Goal: Transaction & Acquisition: Book appointment/travel/reservation

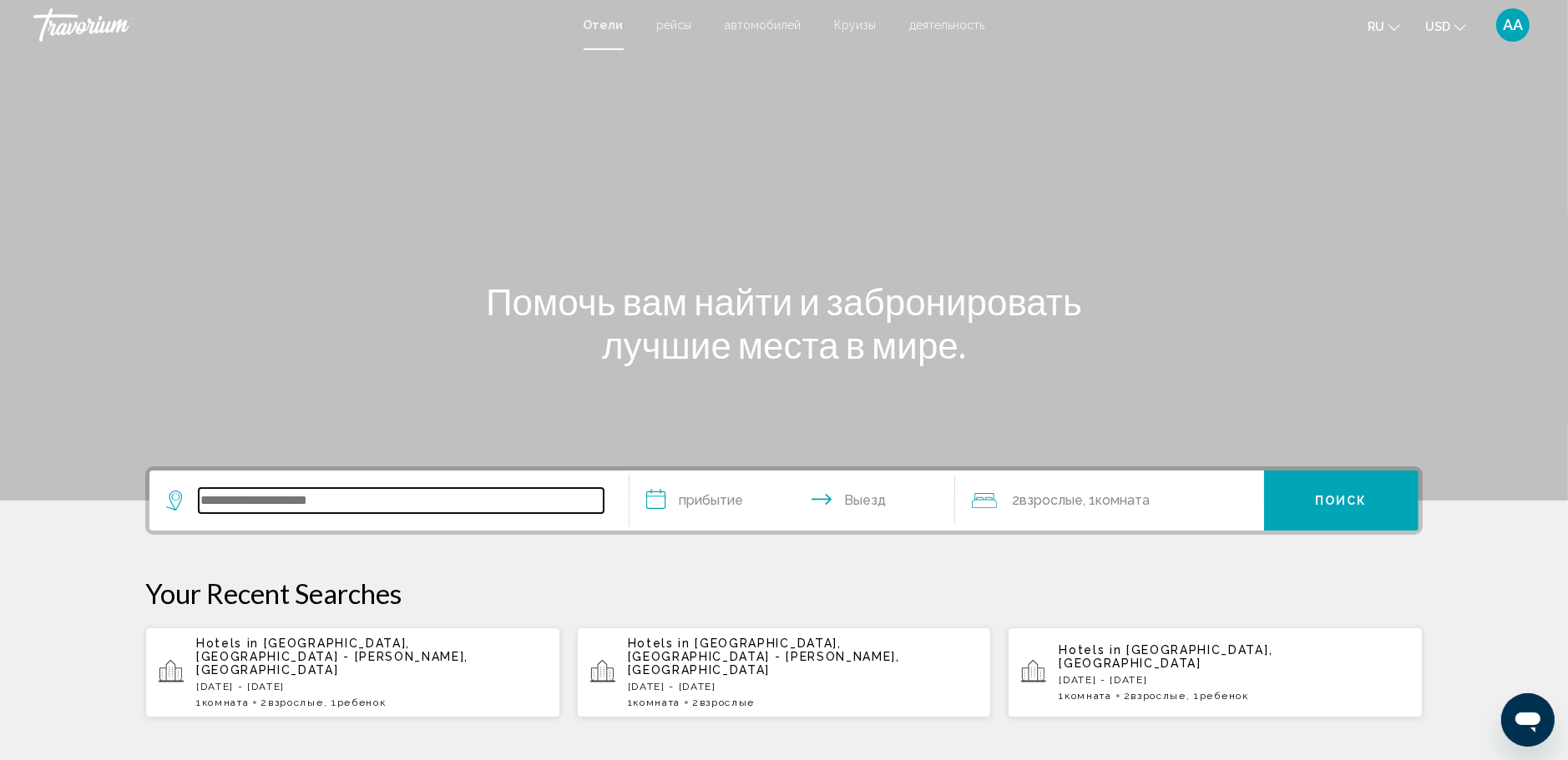
click at [381, 493] on input "Search widget" at bounding box center [400, 500] width 405 height 25
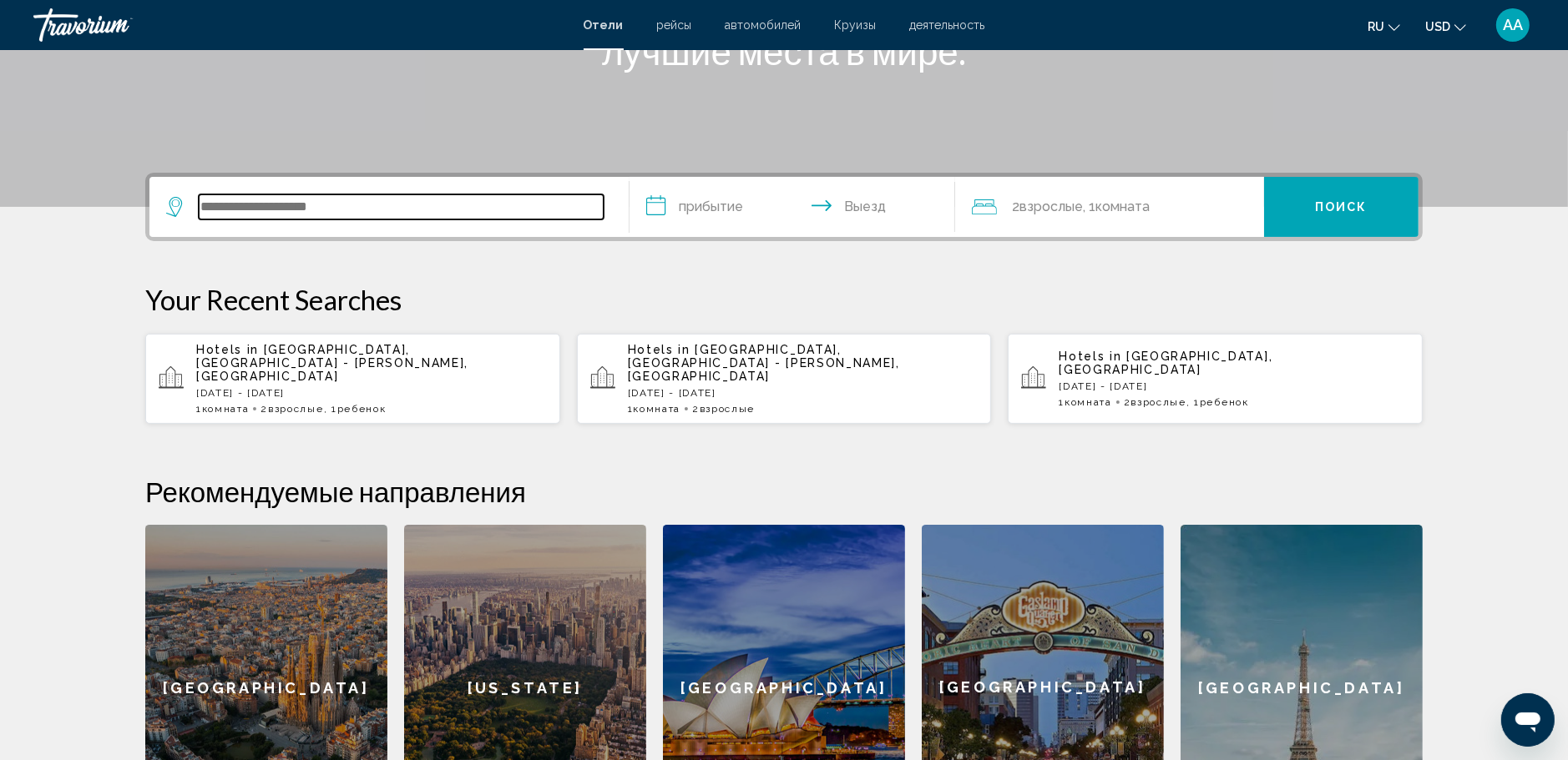
scroll to position [412, 0]
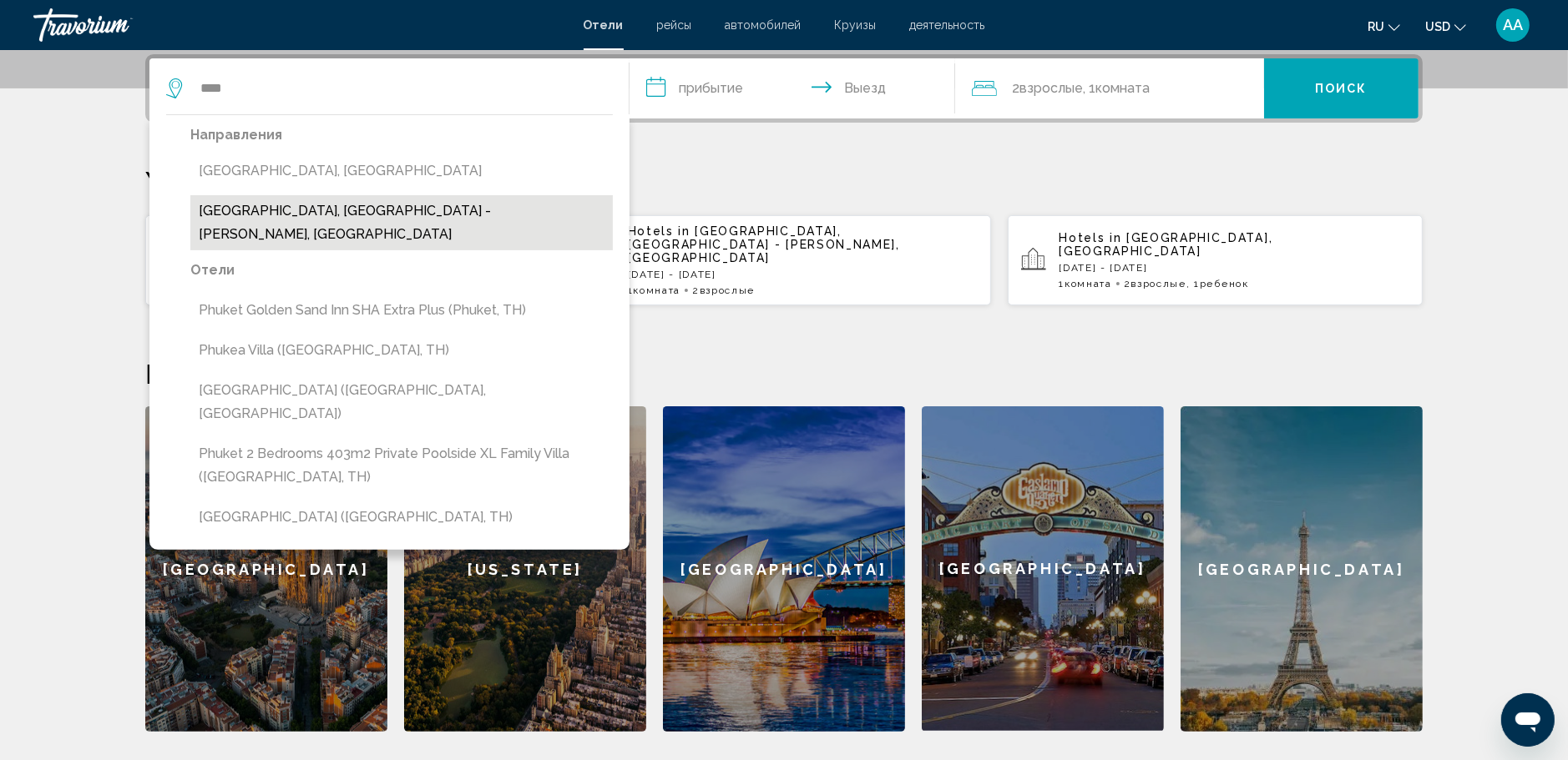
click at [425, 209] on button "[GEOGRAPHIC_DATA], [GEOGRAPHIC_DATA] - [PERSON_NAME], [GEOGRAPHIC_DATA]" at bounding box center [402, 222] width 423 height 55
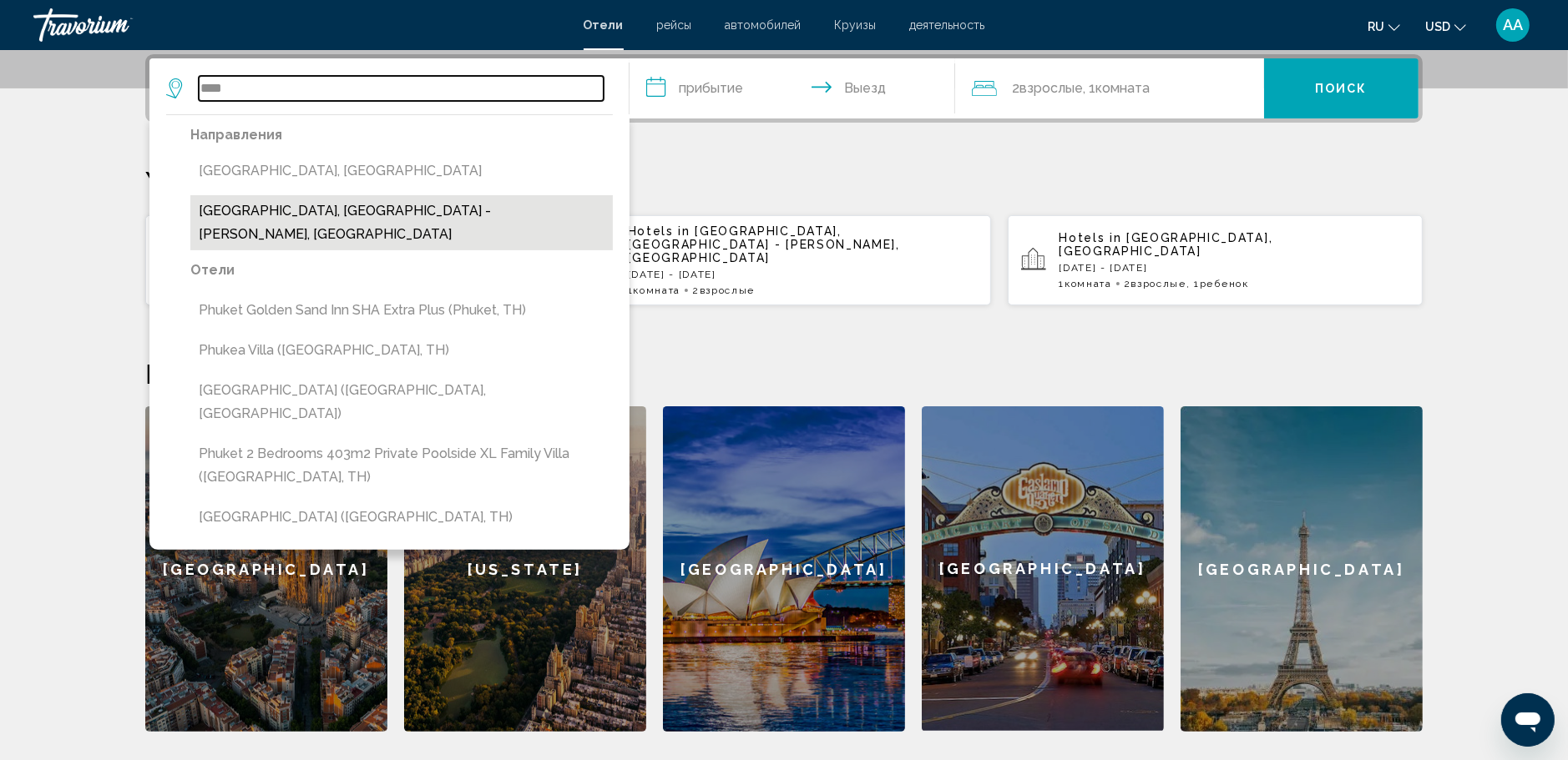
type input "**********"
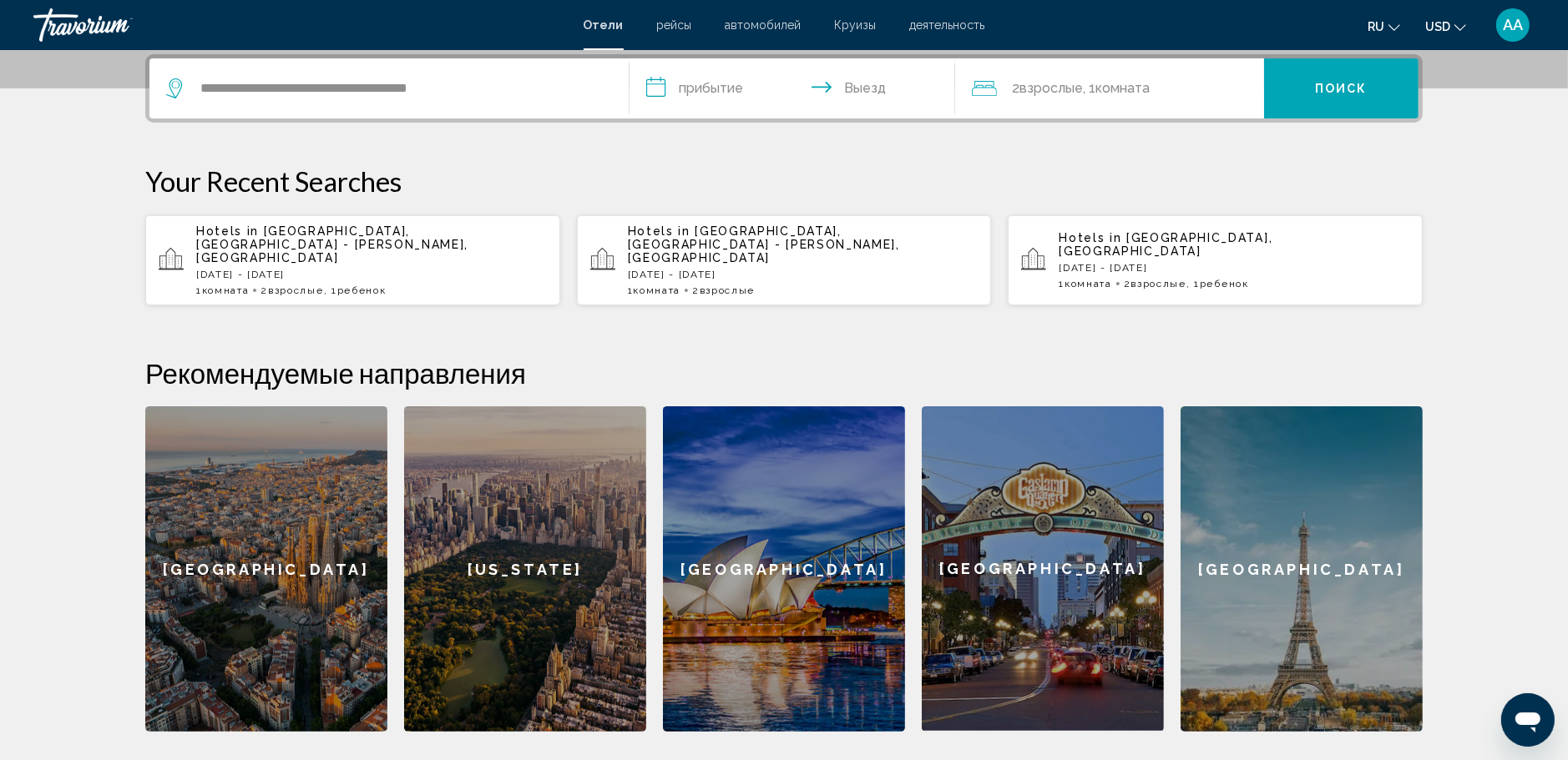
click at [695, 77] on input "**********" at bounding box center [796, 91] width 333 height 65
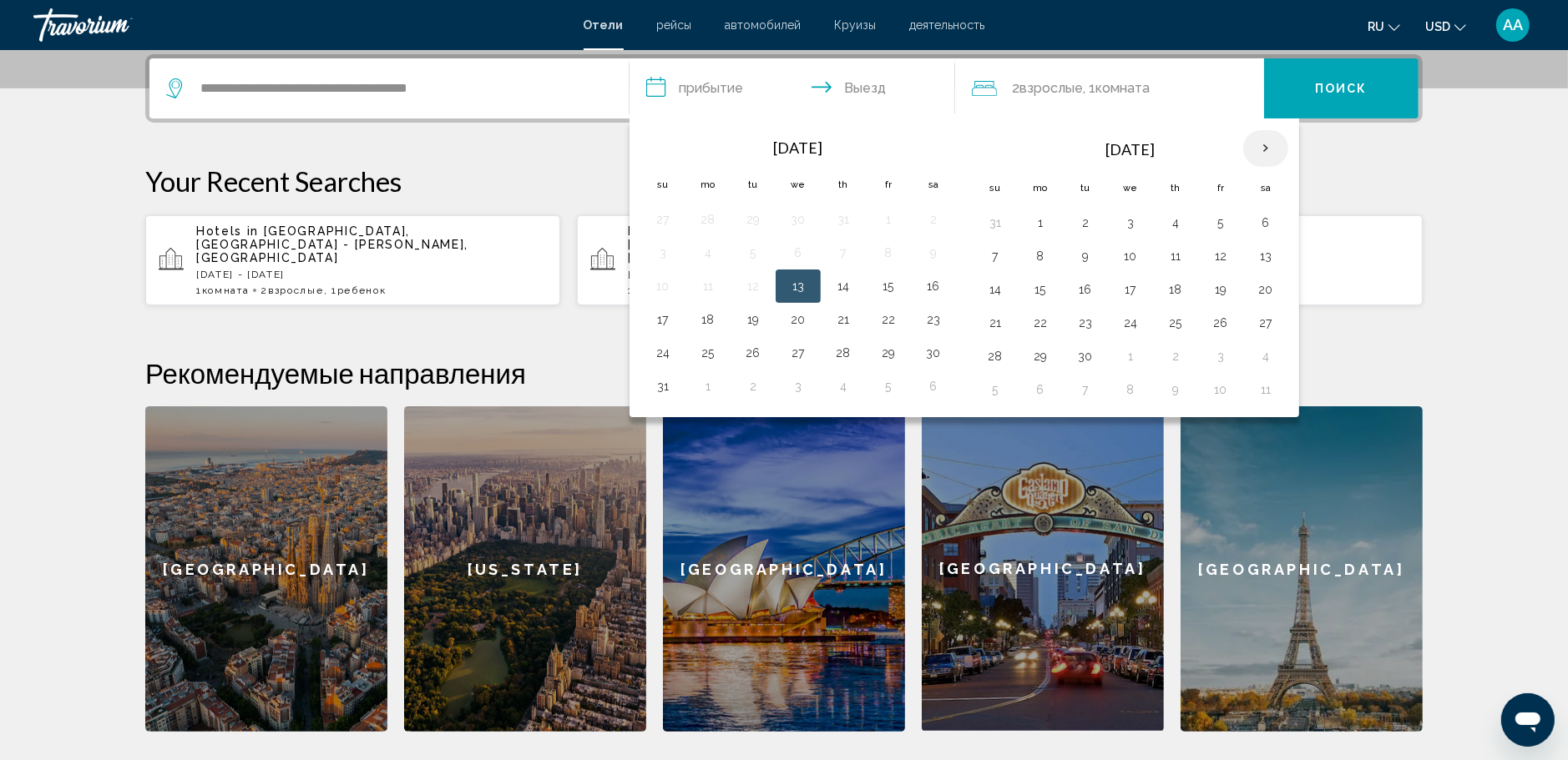
click at [1262, 144] on th "Next month" at bounding box center [1266, 149] width 45 height 37
click at [1265, 228] on button "1" at bounding box center [1266, 222] width 27 height 23
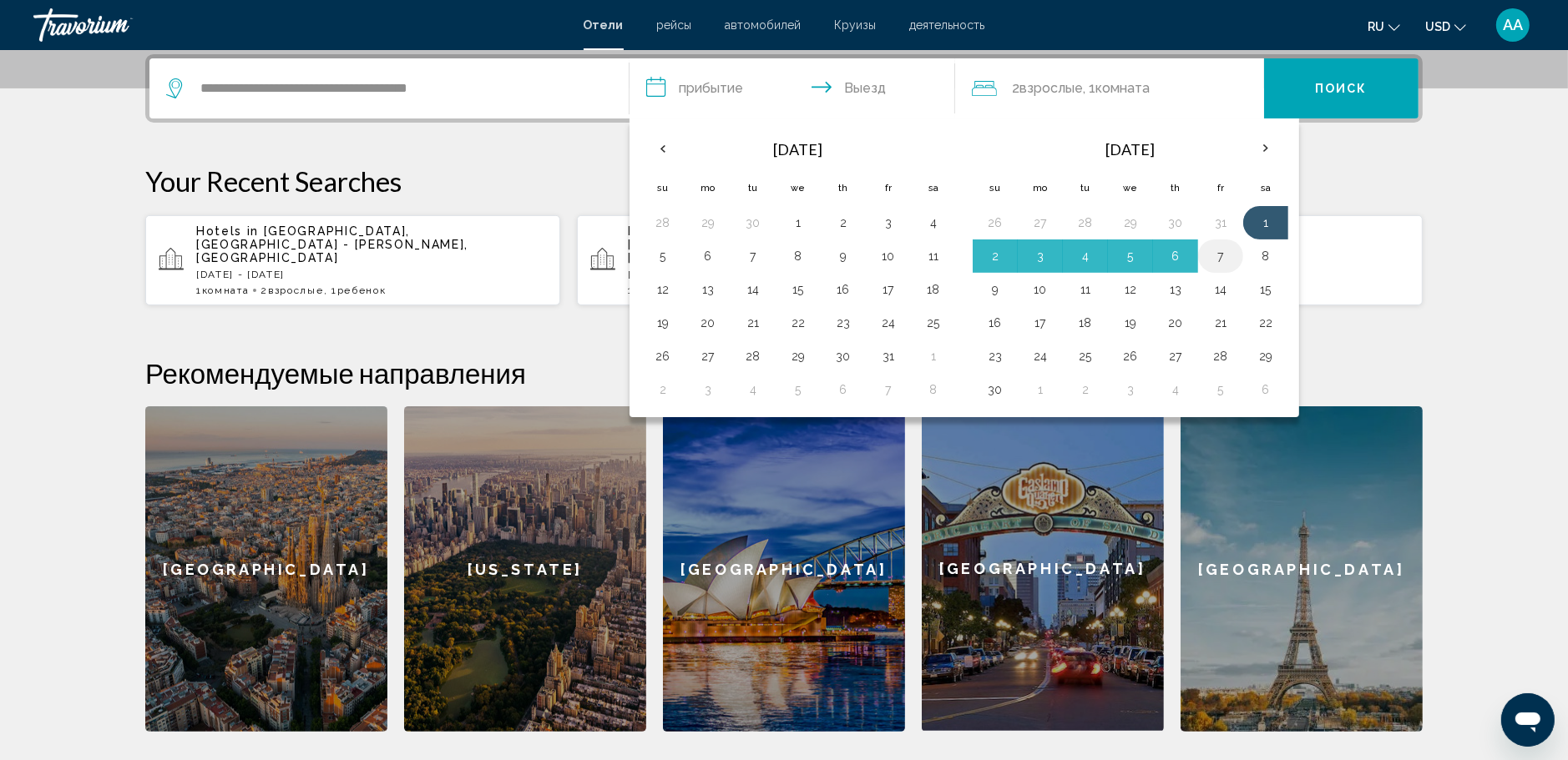
click at [1220, 257] on button "7" at bounding box center [1220, 256] width 27 height 23
type input "**********"
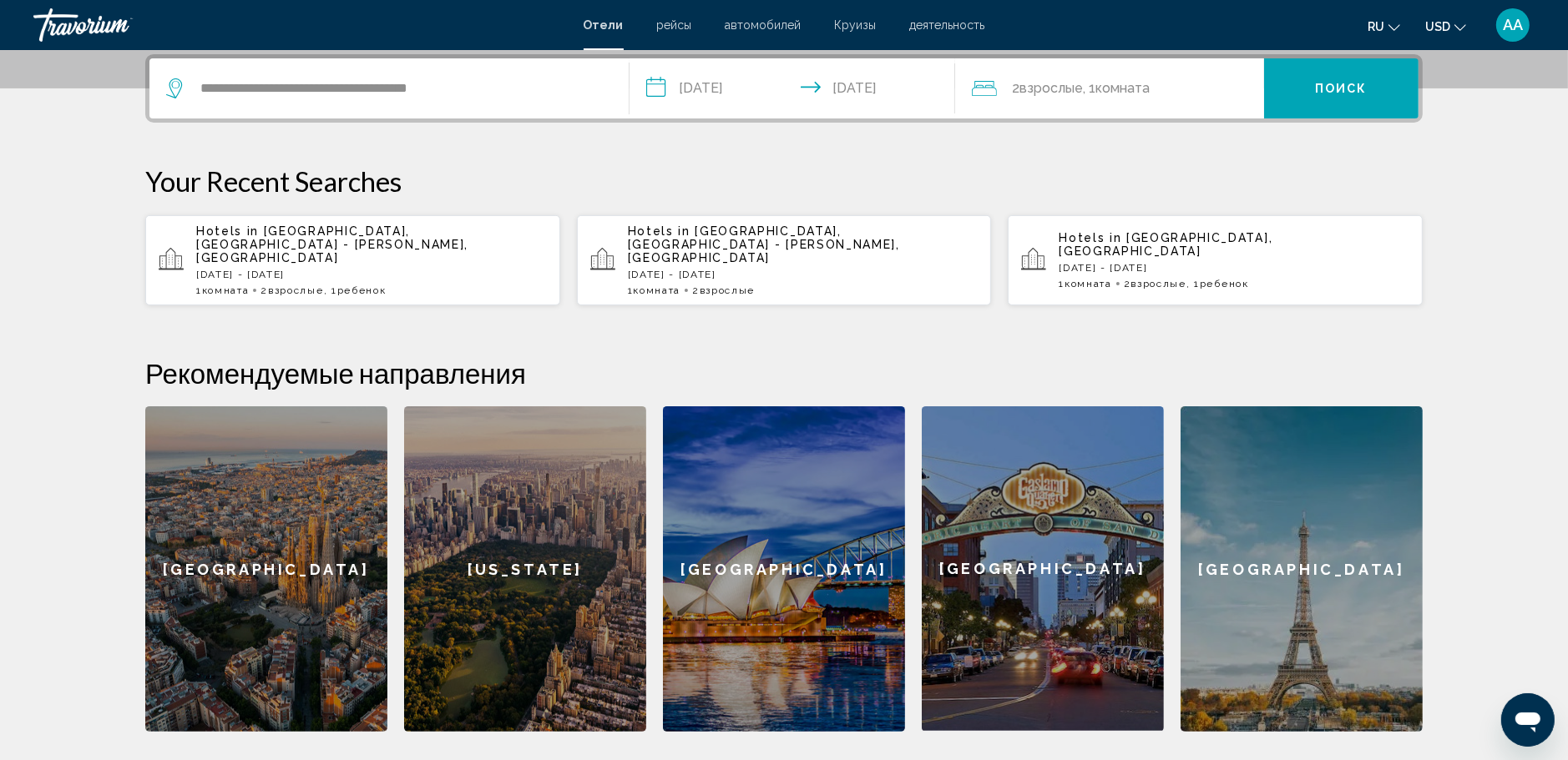
click at [1146, 85] on span "Комната" at bounding box center [1122, 88] width 54 height 15
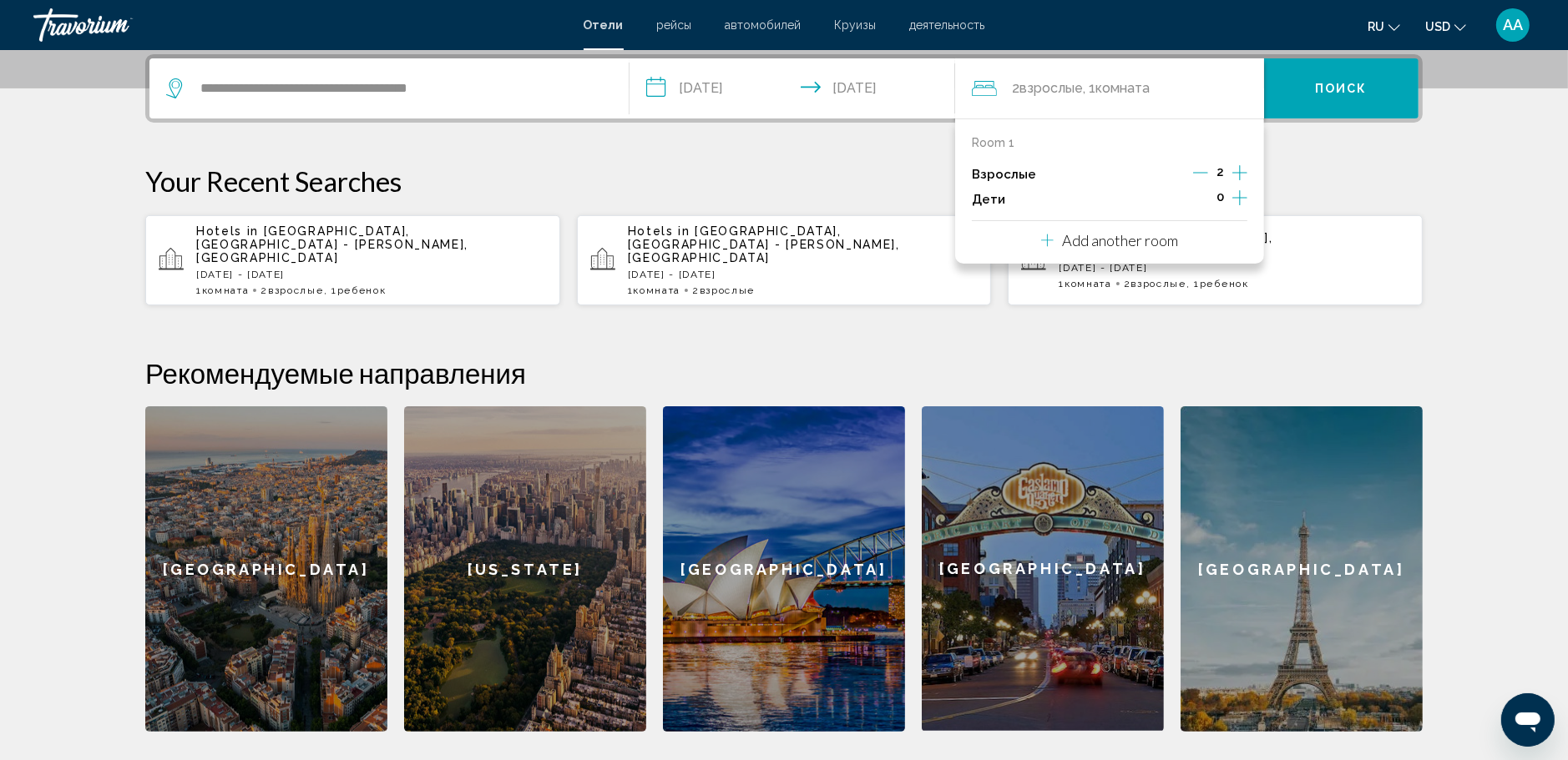
click at [1247, 200] on icon "Increment children" at bounding box center [1239, 198] width 15 height 20
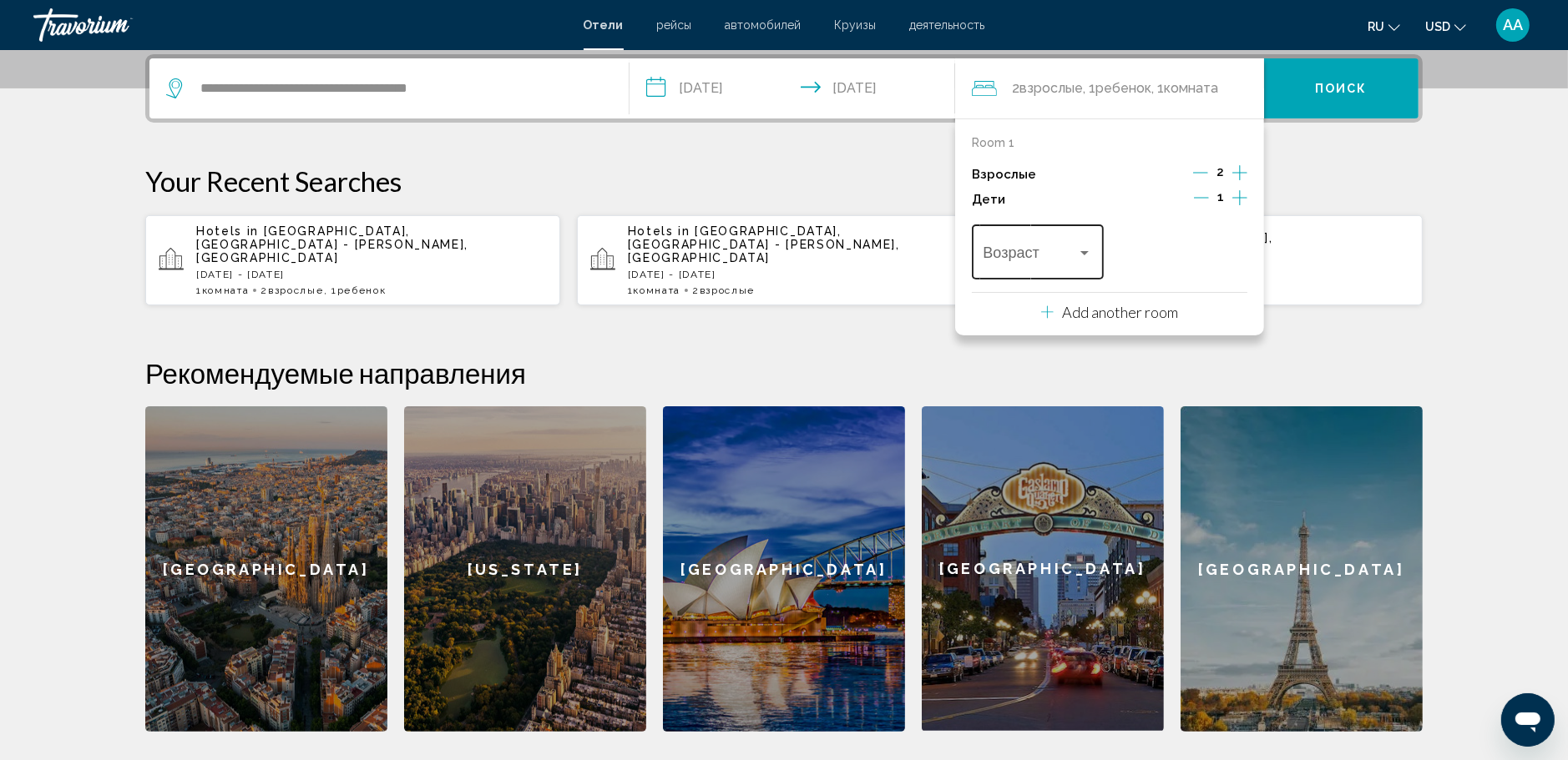
click at [1088, 257] on div "Travelers: 2 adults, 1 child" at bounding box center [1084, 253] width 15 height 14
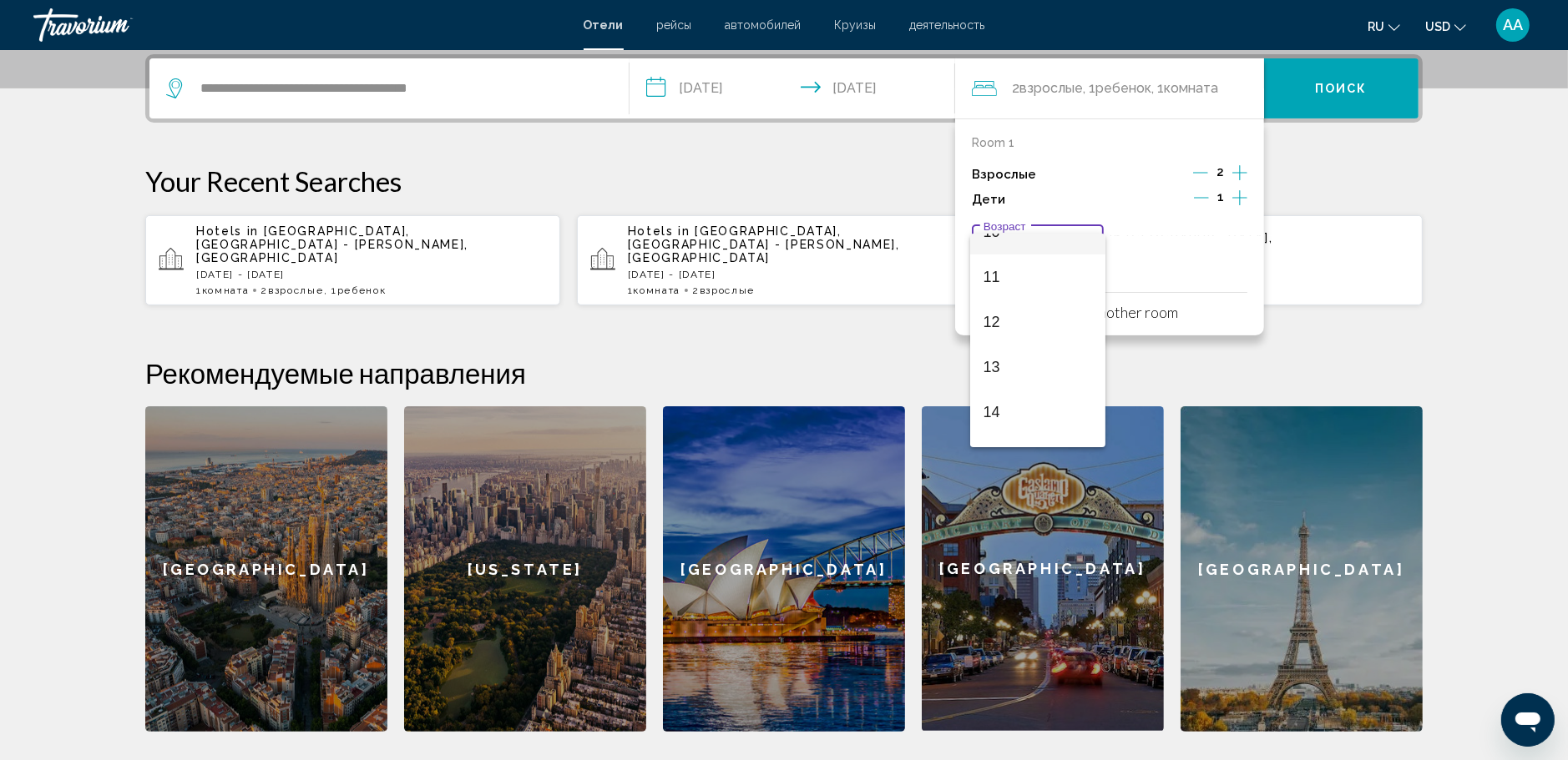
scroll to position [597, 0]
click at [1021, 238] on span "13" at bounding box center [1038, 245] width 109 height 45
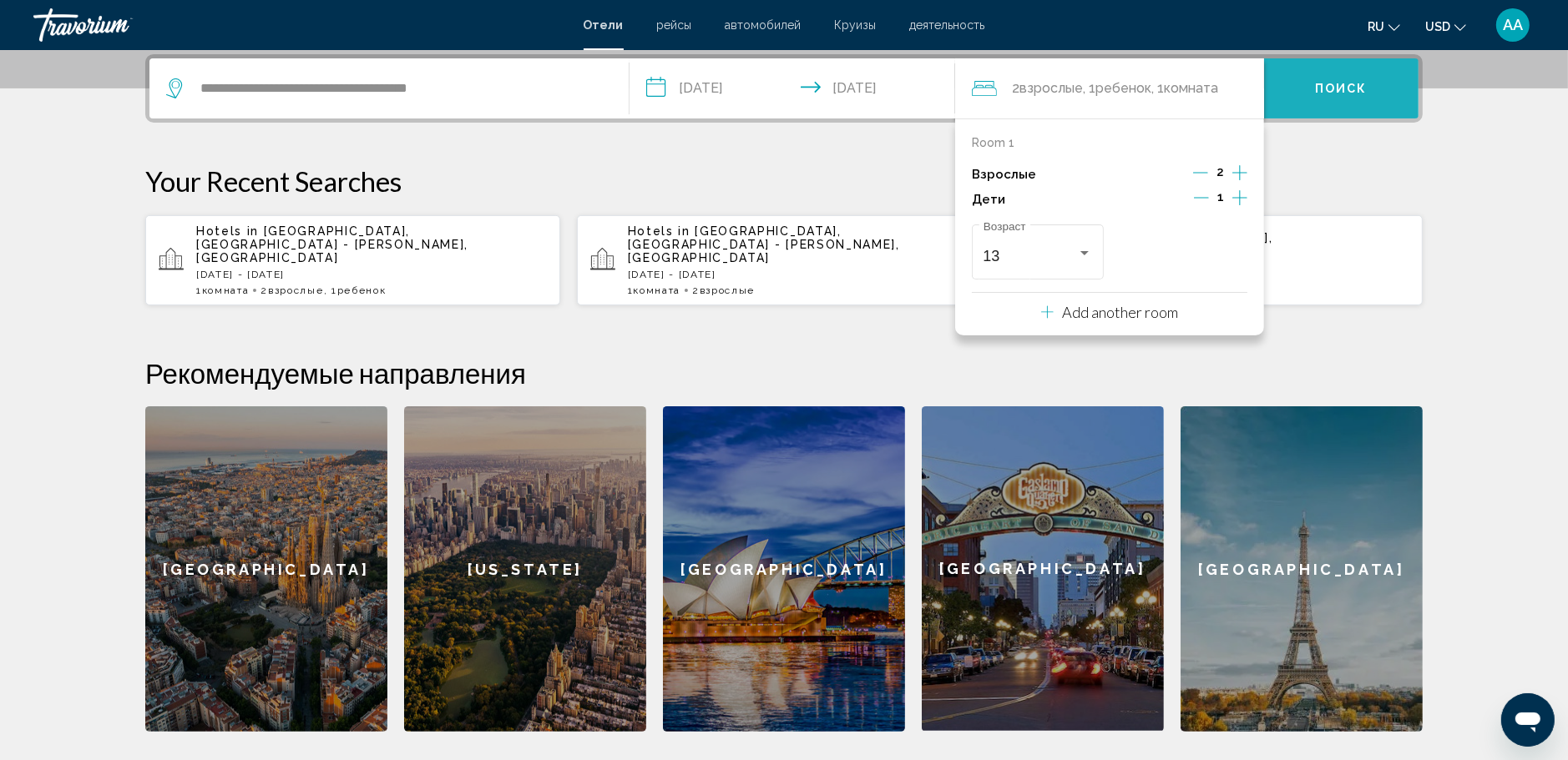
click at [1339, 81] on span "Поиск" at bounding box center [1341, 88] width 52 height 14
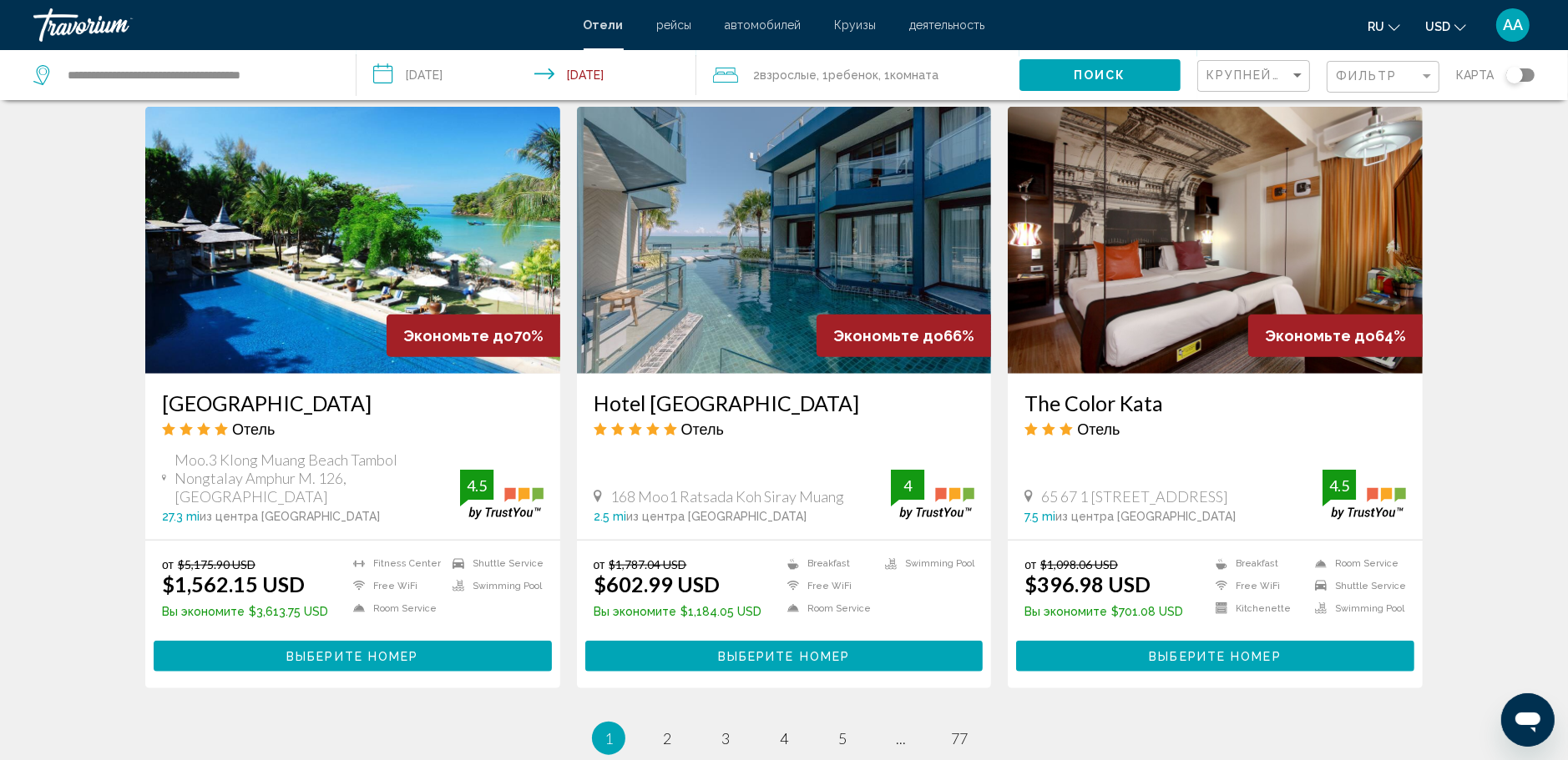
scroll to position [2081, 0]
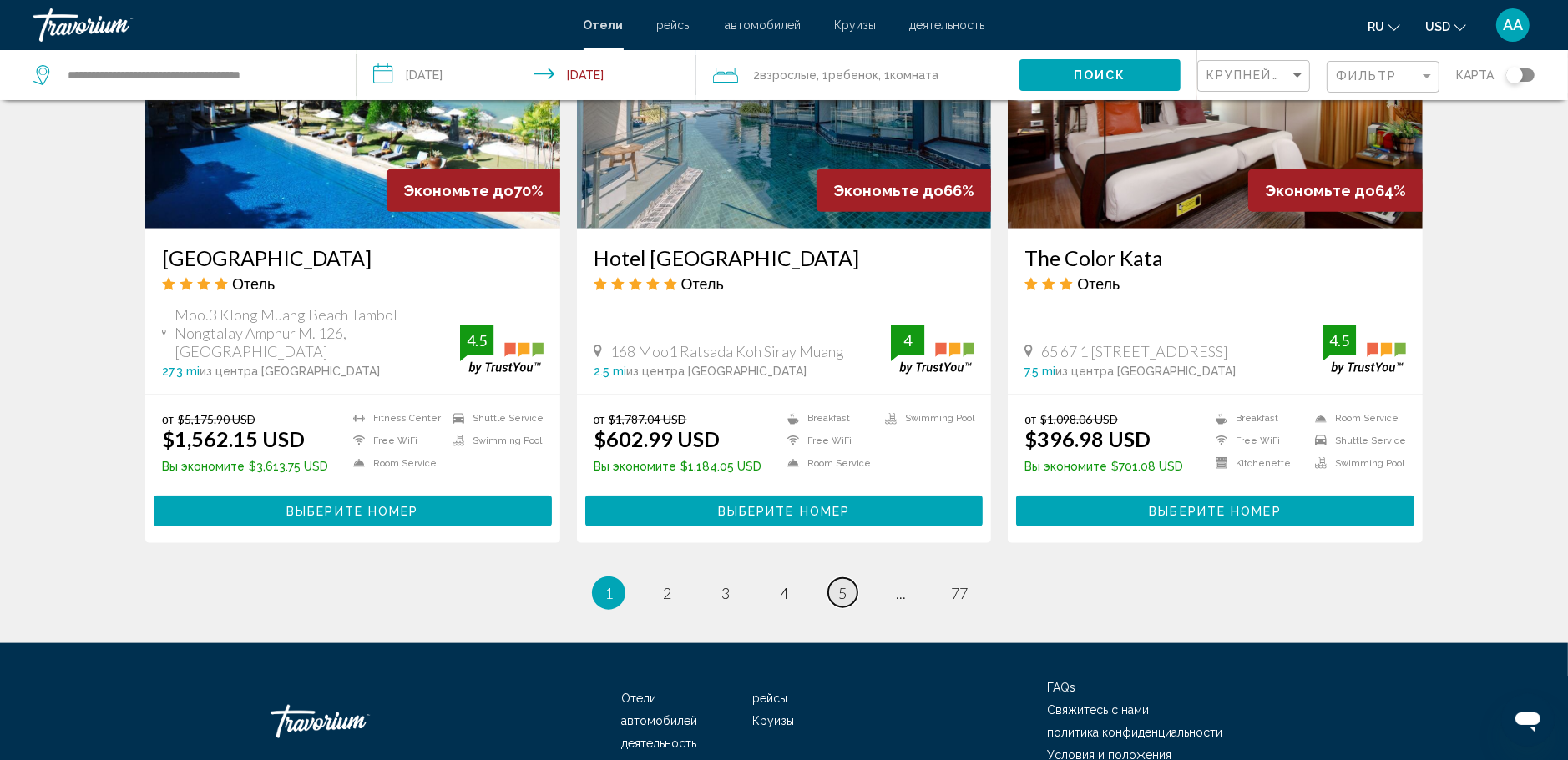
click at [843, 584] on span "5" at bounding box center [843, 593] width 9 height 18
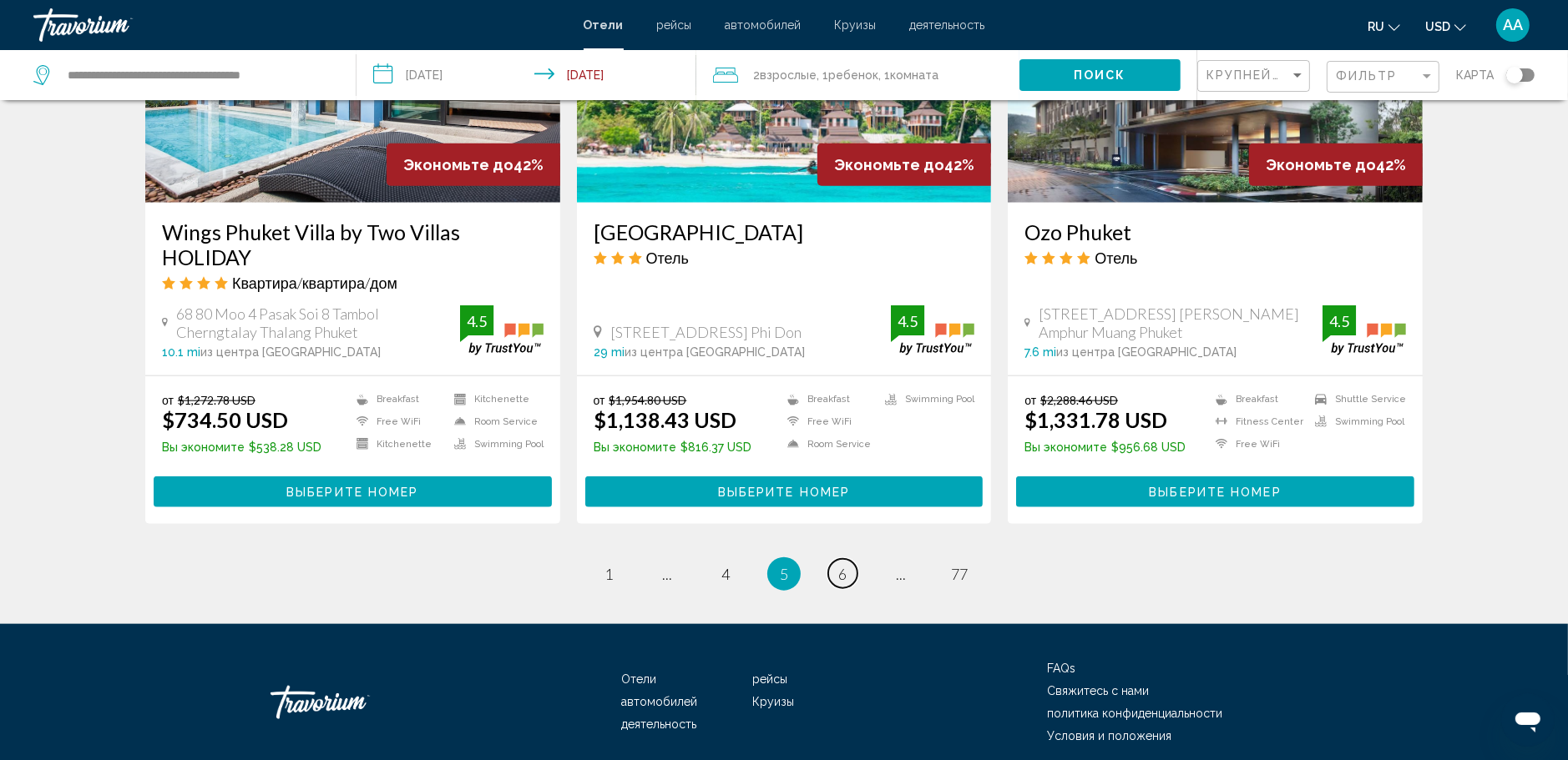
scroll to position [2086, 0]
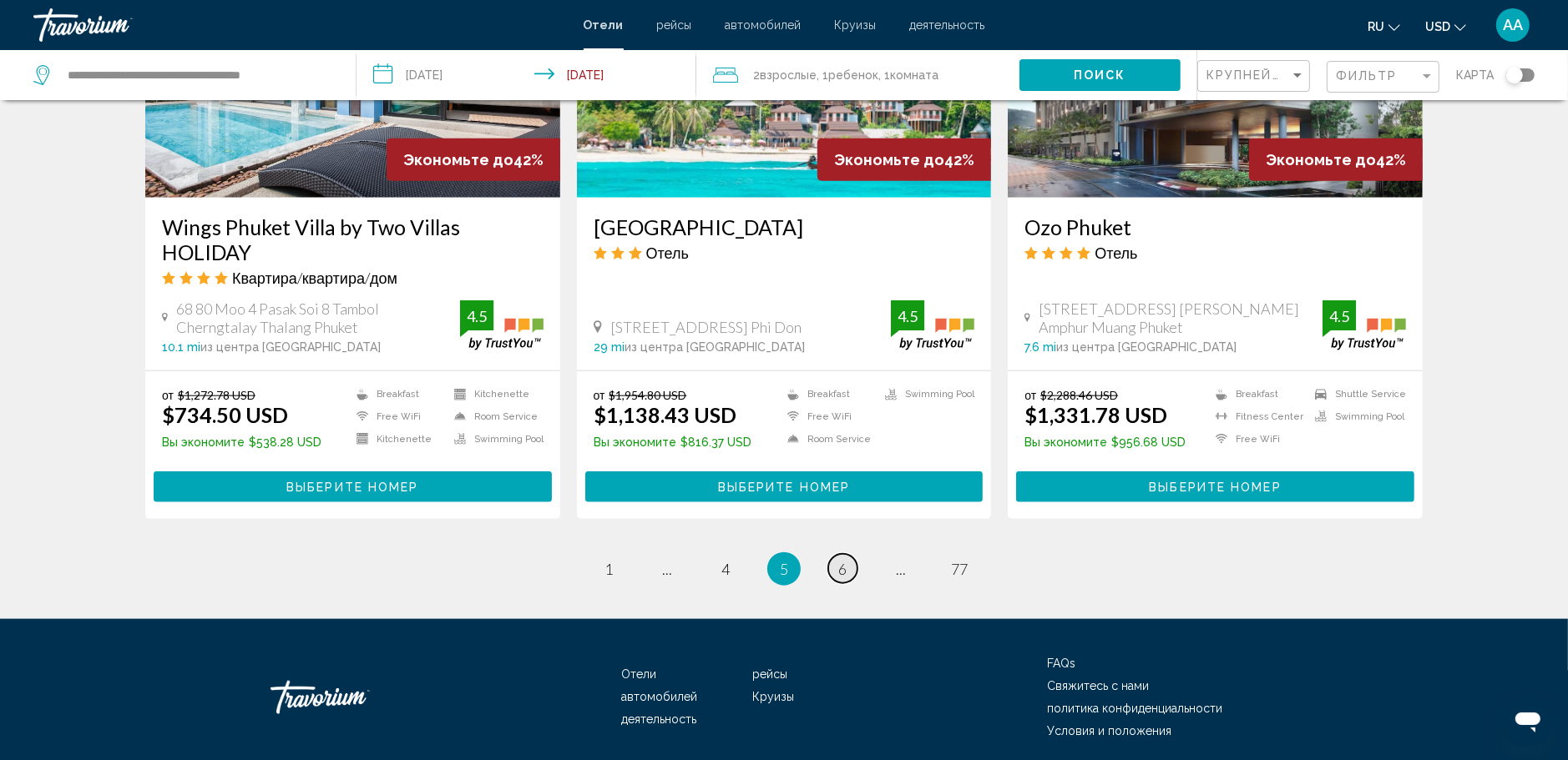
click at [847, 554] on link "page 6" at bounding box center [843, 568] width 29 height 29
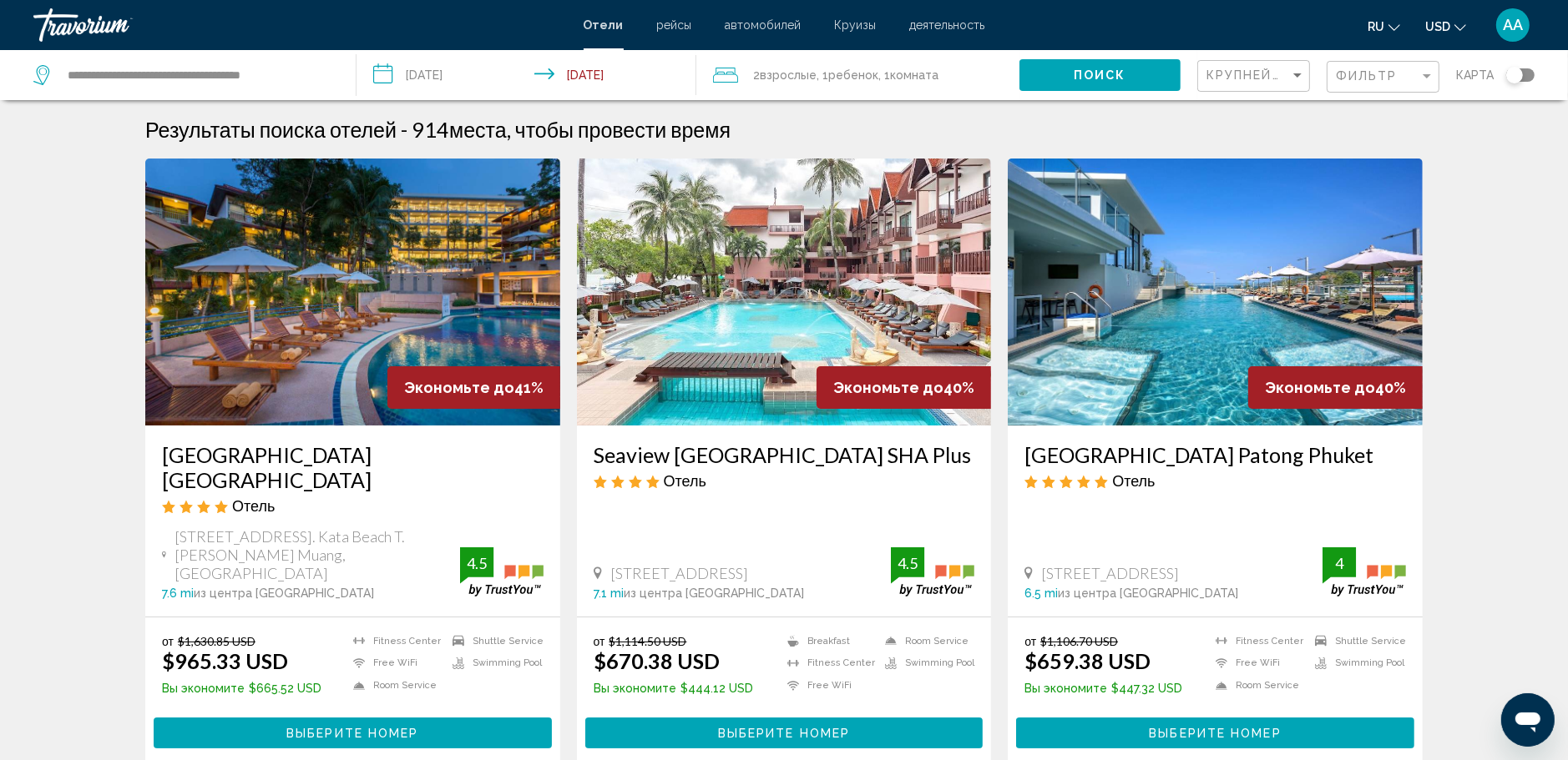
click at [1207, 361] on img "Main content" at bounding box center [1215, 292] width 415 height 267
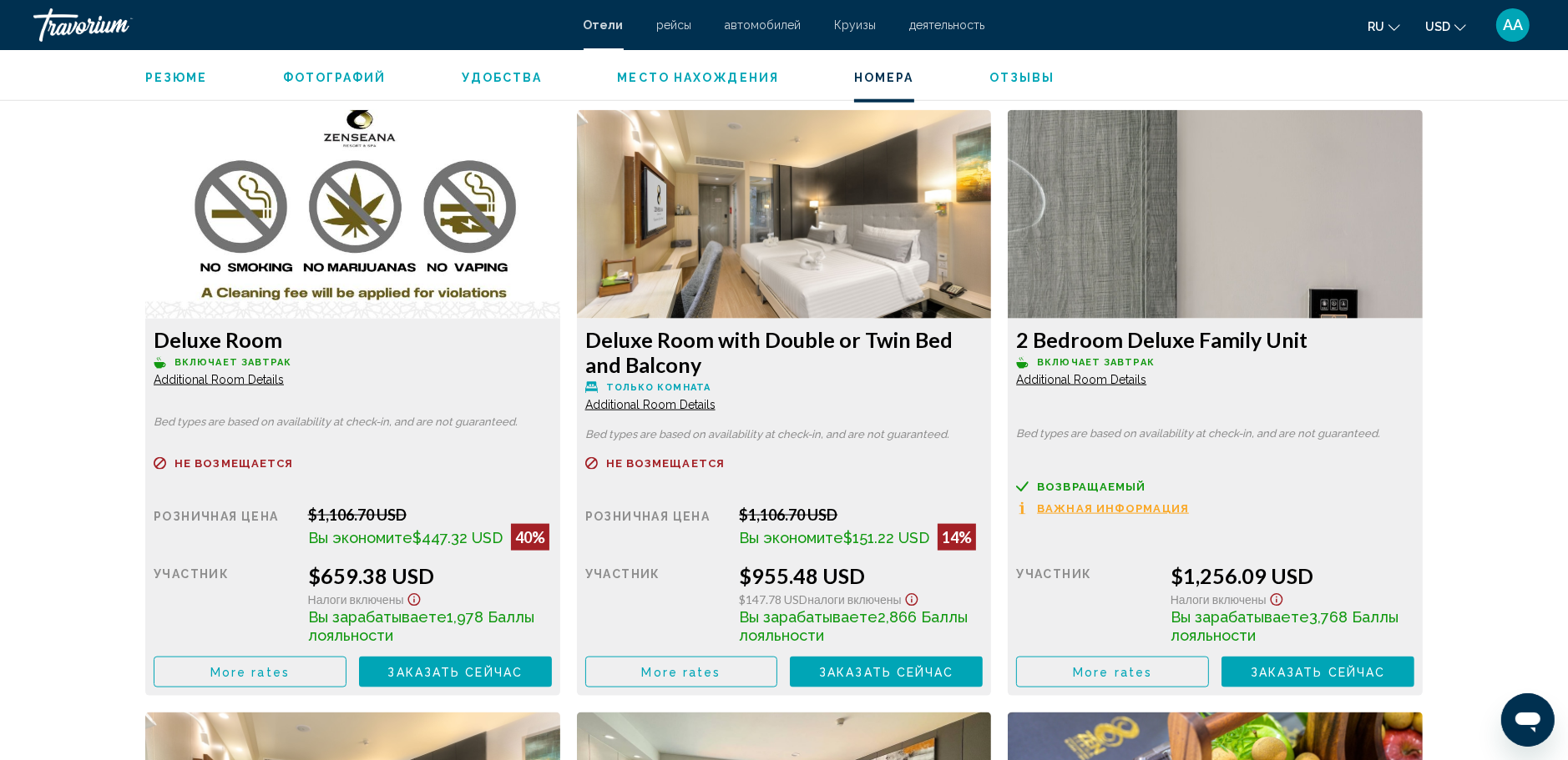
scroll to position [2337, 0]
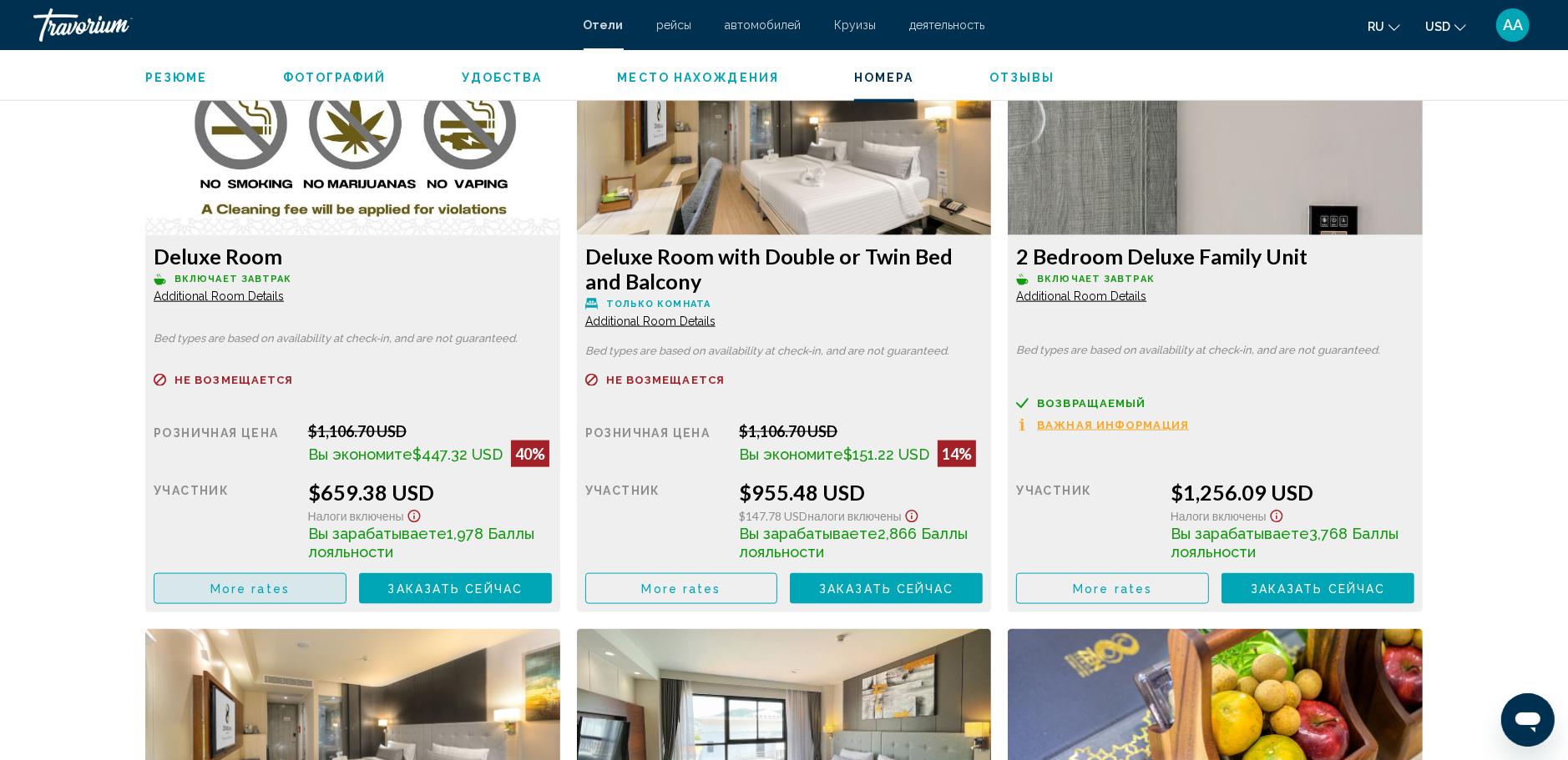
click at [302, 590] on button "More rates" at bounding box center [250, 589] width 192 height 31
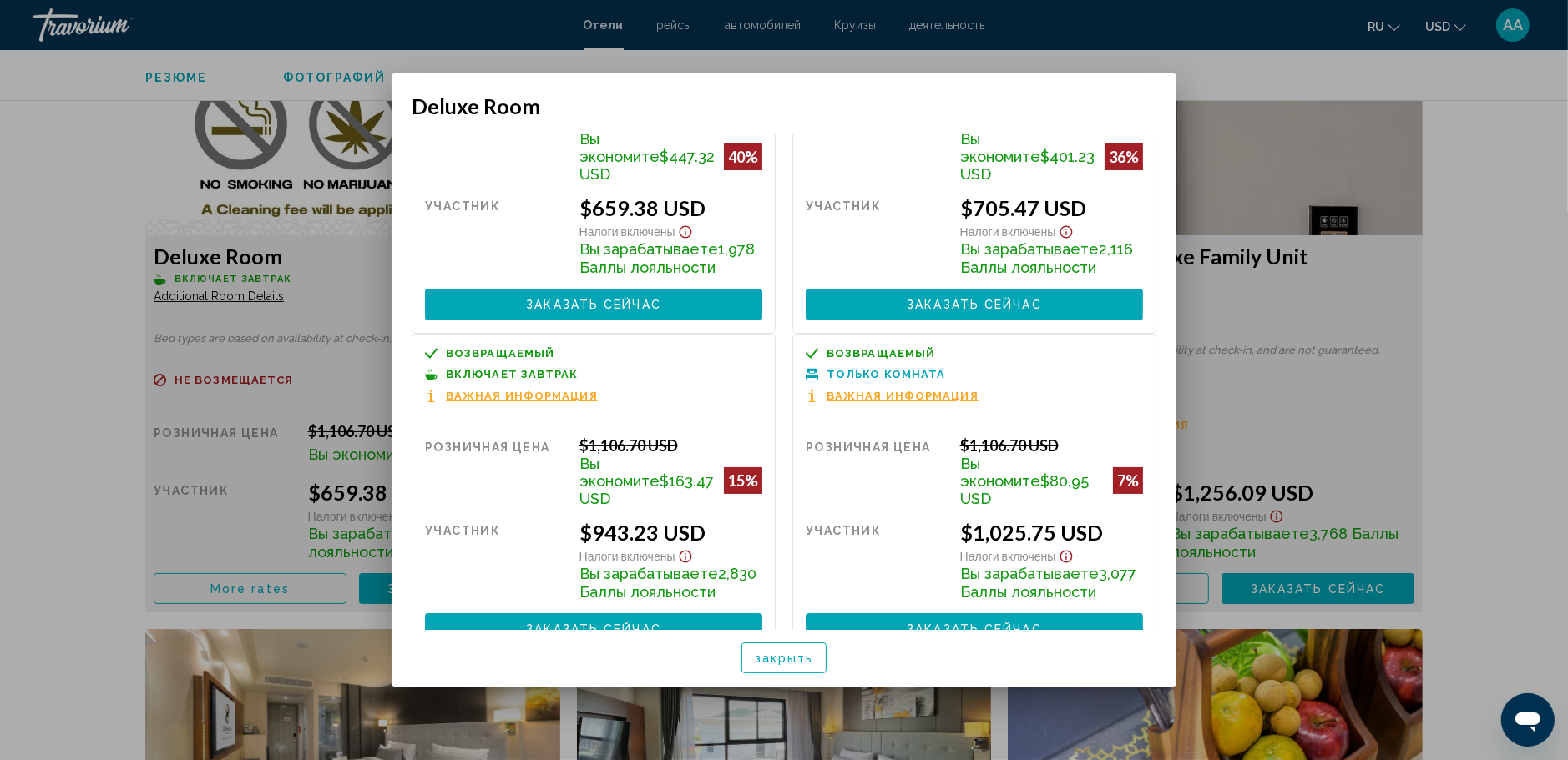
scroll to position [167, 0]
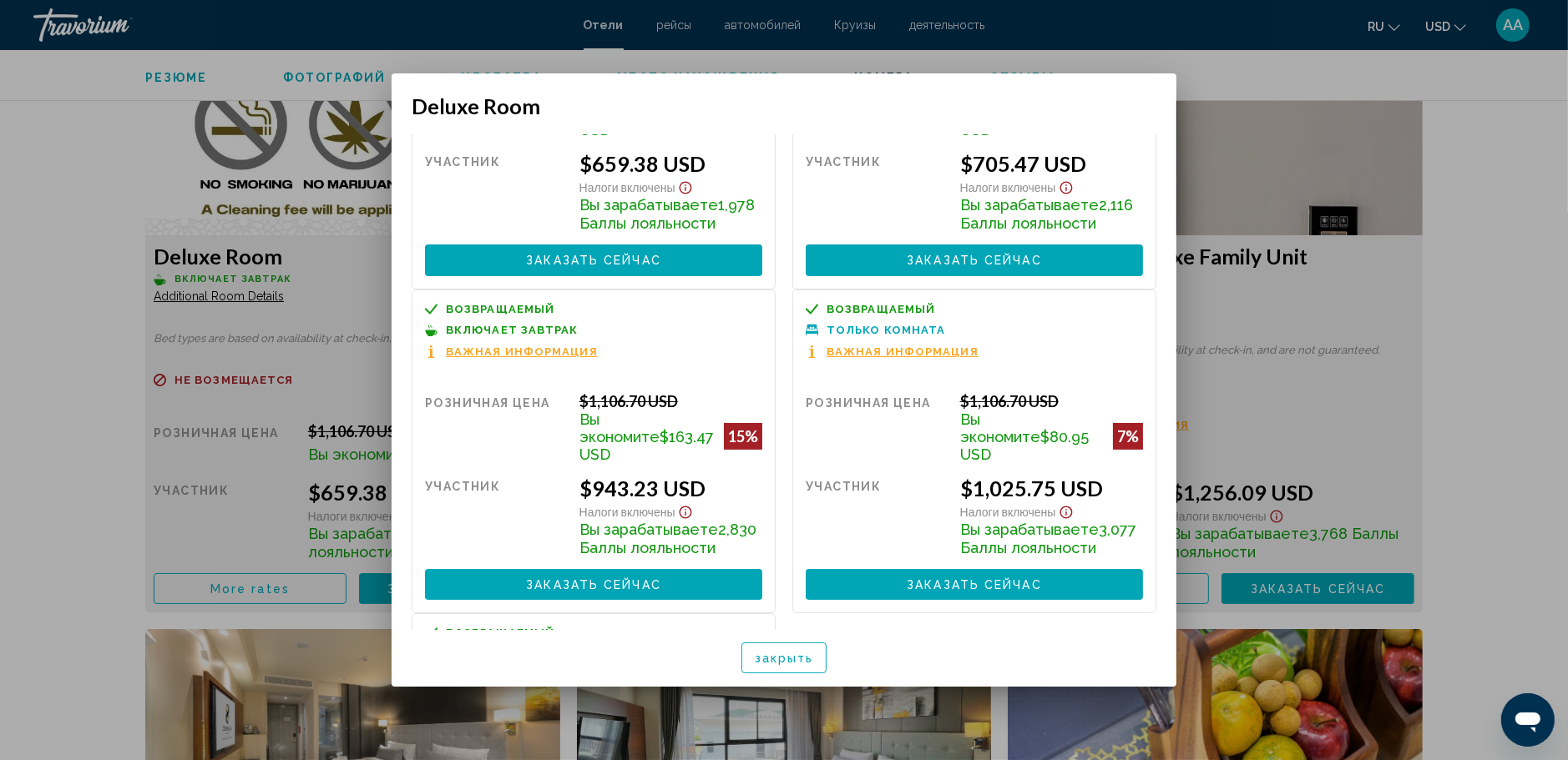
click at [1522, 410] on div at bounding box center [784, 380] width 1568 height 760
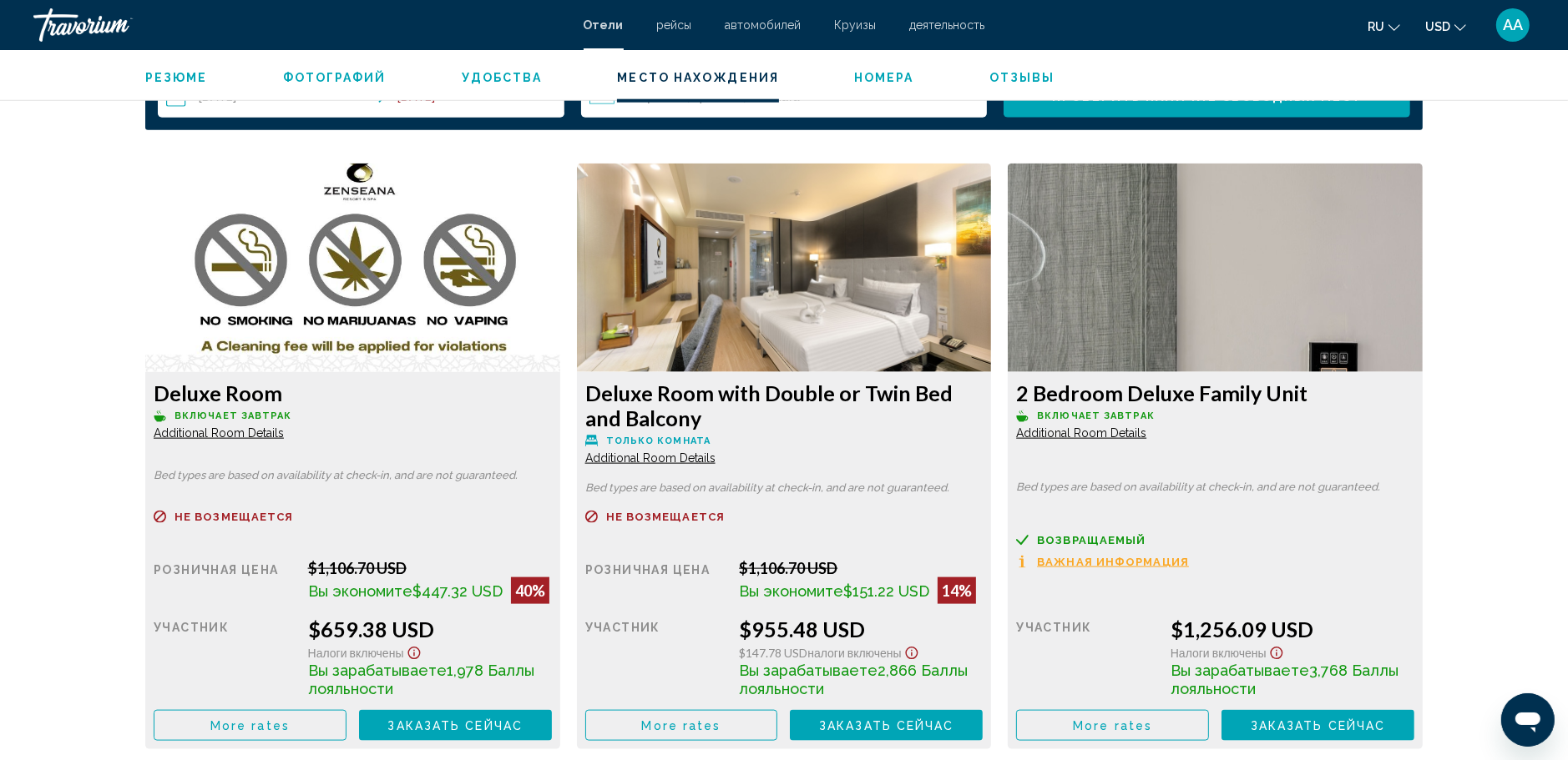
scroll to position [1919, 0]
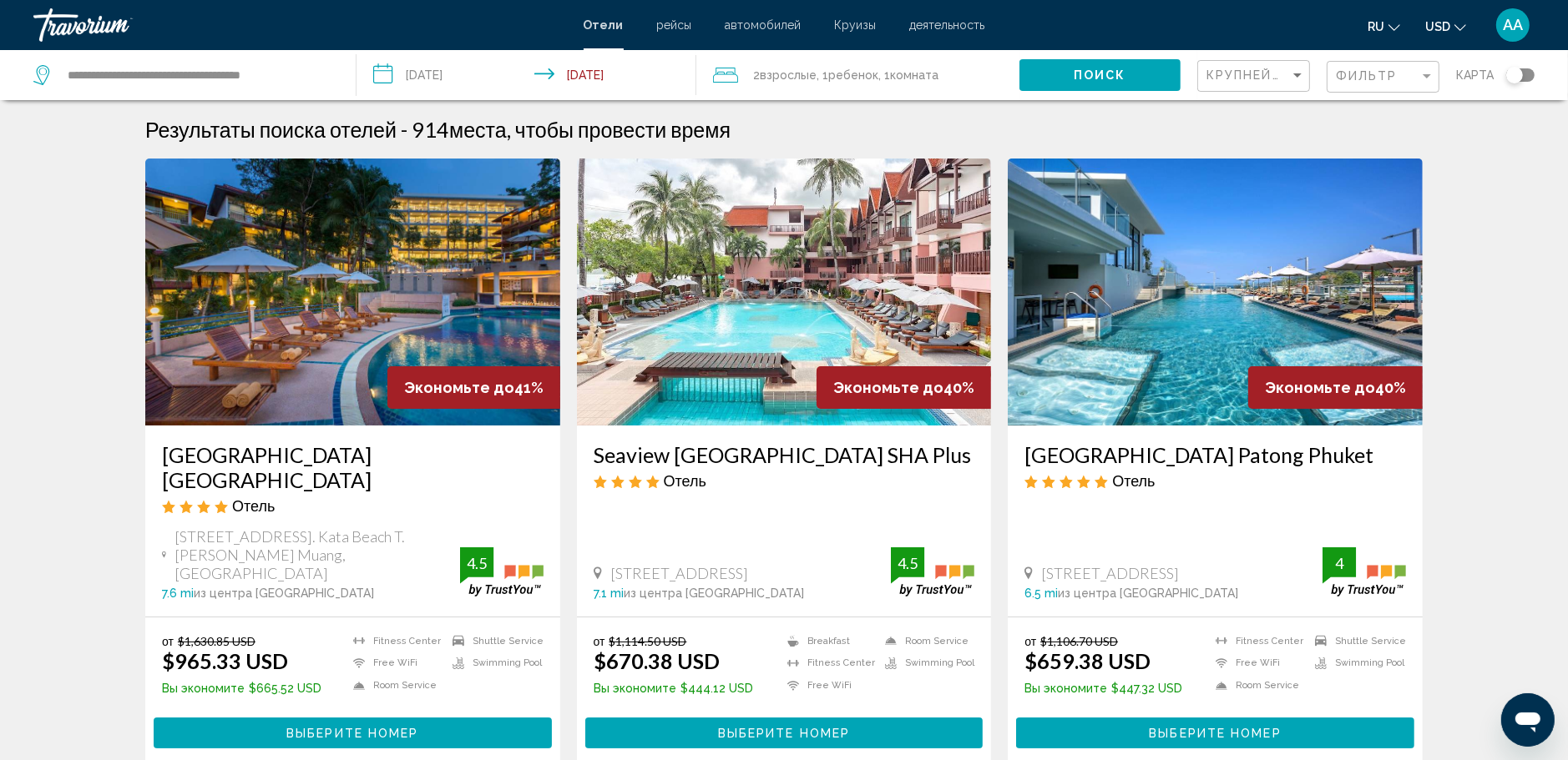
scroll to position [584, 0]
